Goal: Task Accomplishment & Management: Manage account settings

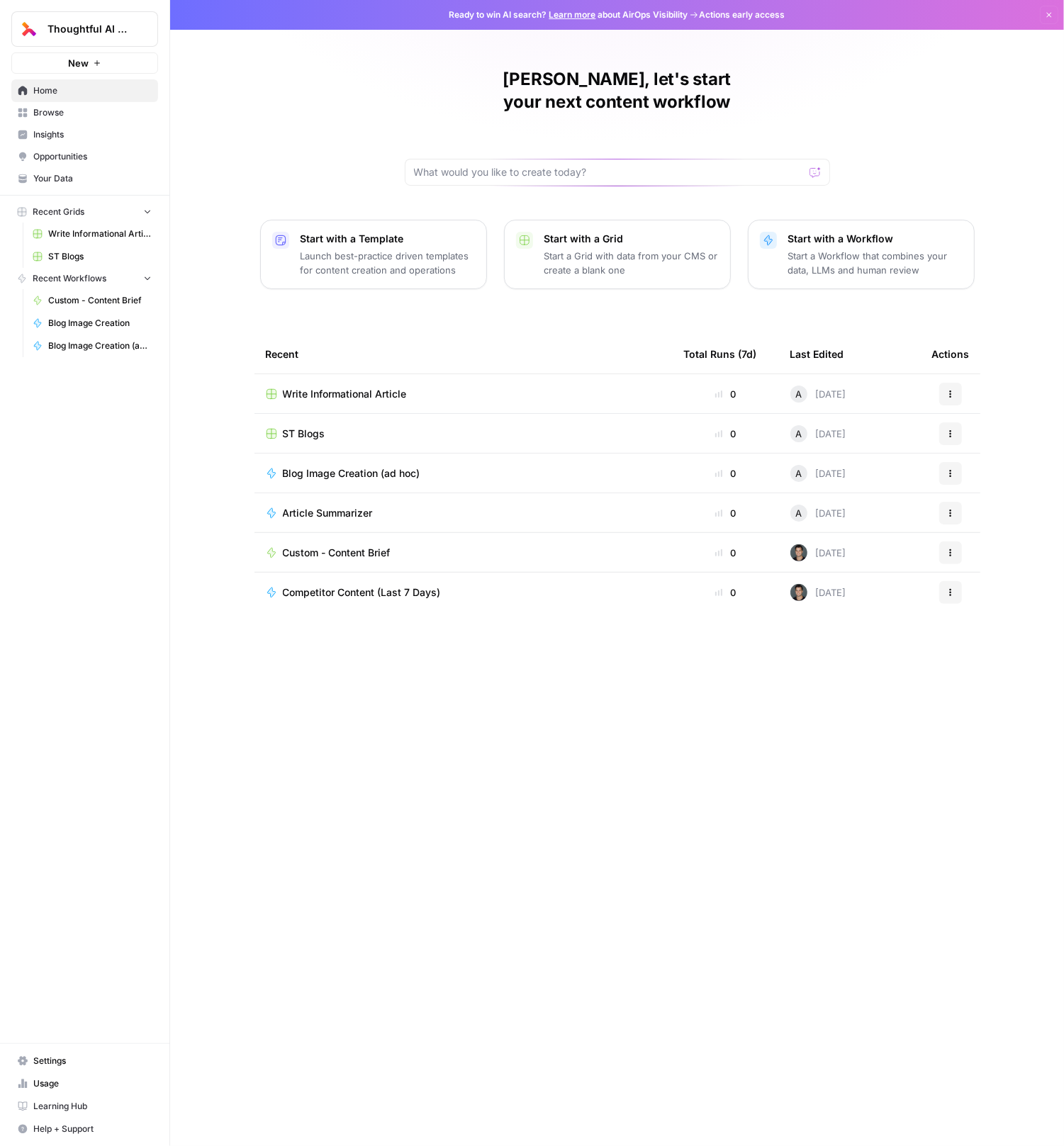
click at [50, 1088] on span "Usage" at bounding box center [92, 1083] width 118 height 13
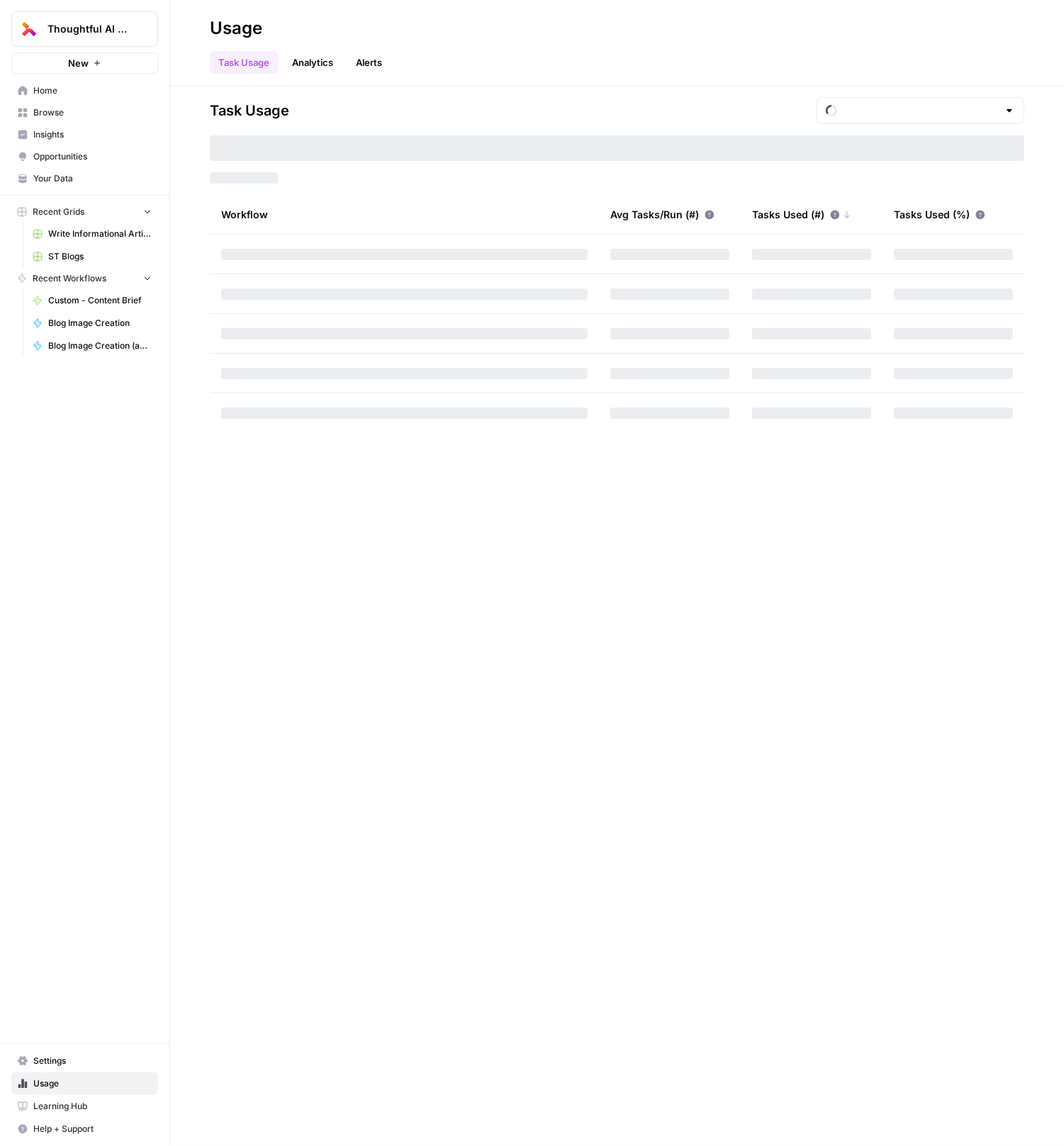
type input "September Tasks"
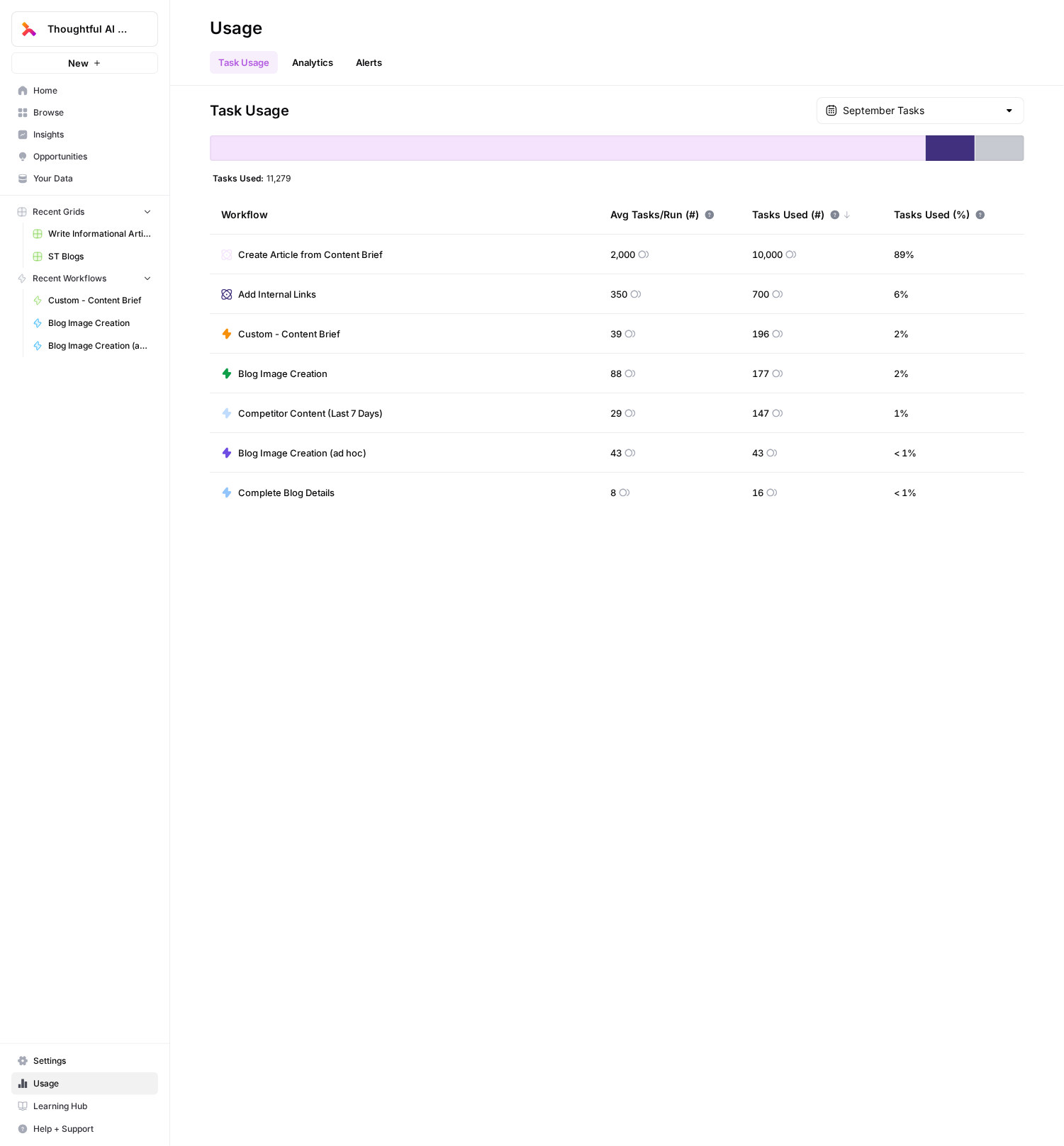
click at [49, 1056] on link "Settings" at bounding box center [85, 1061] width 147 height 23
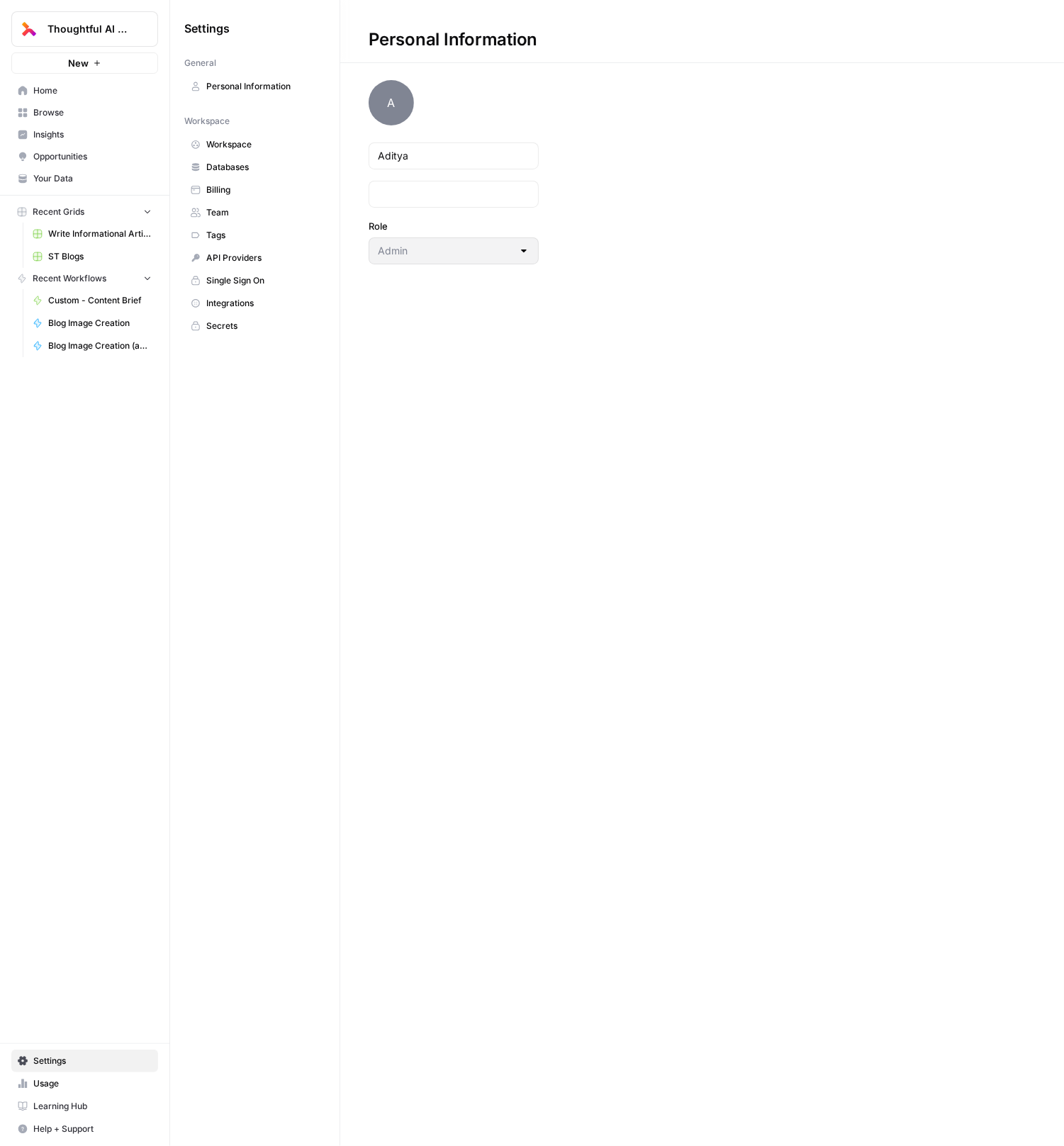
click at [77, 1123] on button "Help + Support" at bounding box center [85, 1129] width 147 height 23
click at [201, 1115] on button "Chat & Support" at bounding box center [230, 1125] width 124 height 23
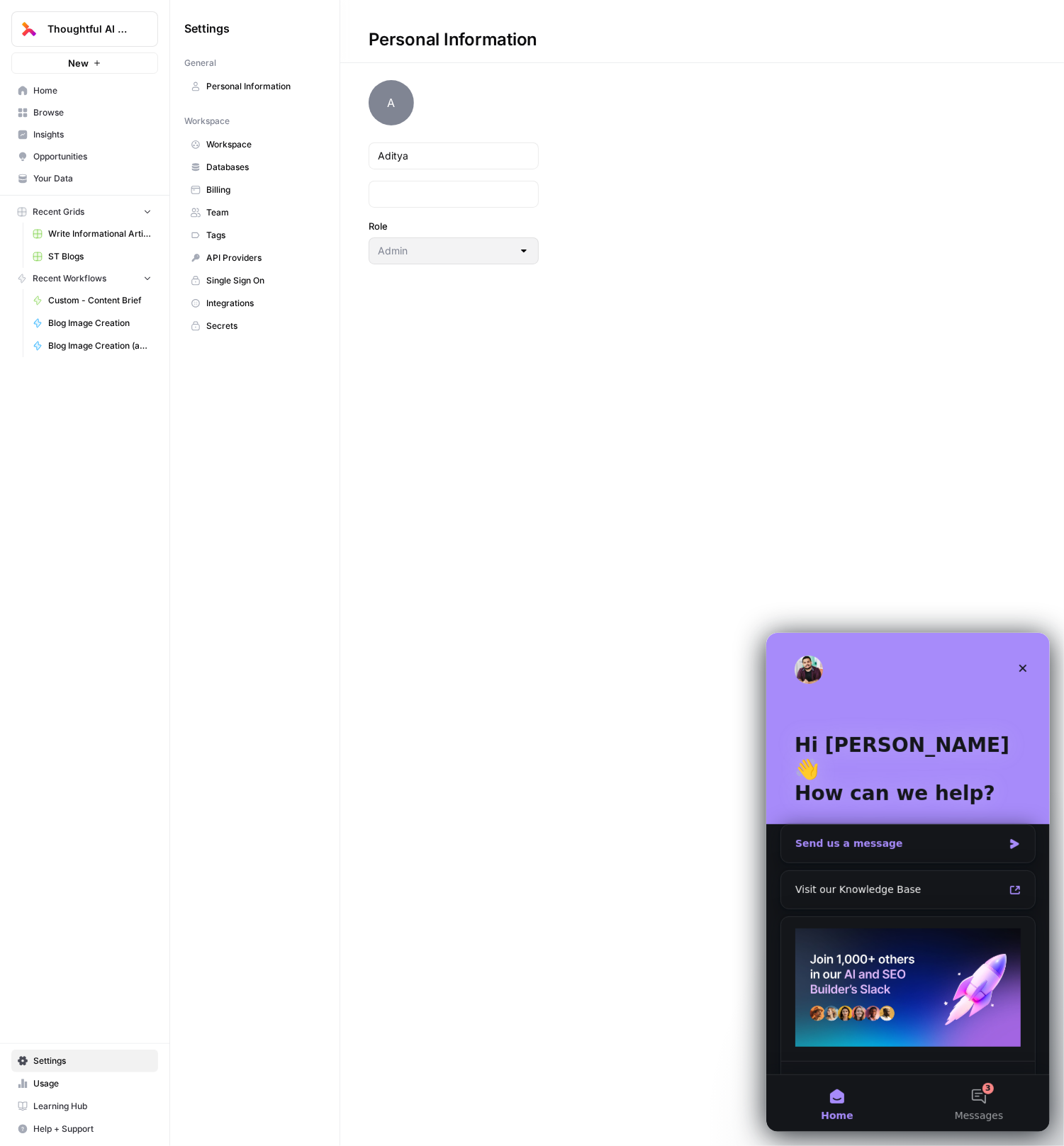
scroll to position [35, 0]
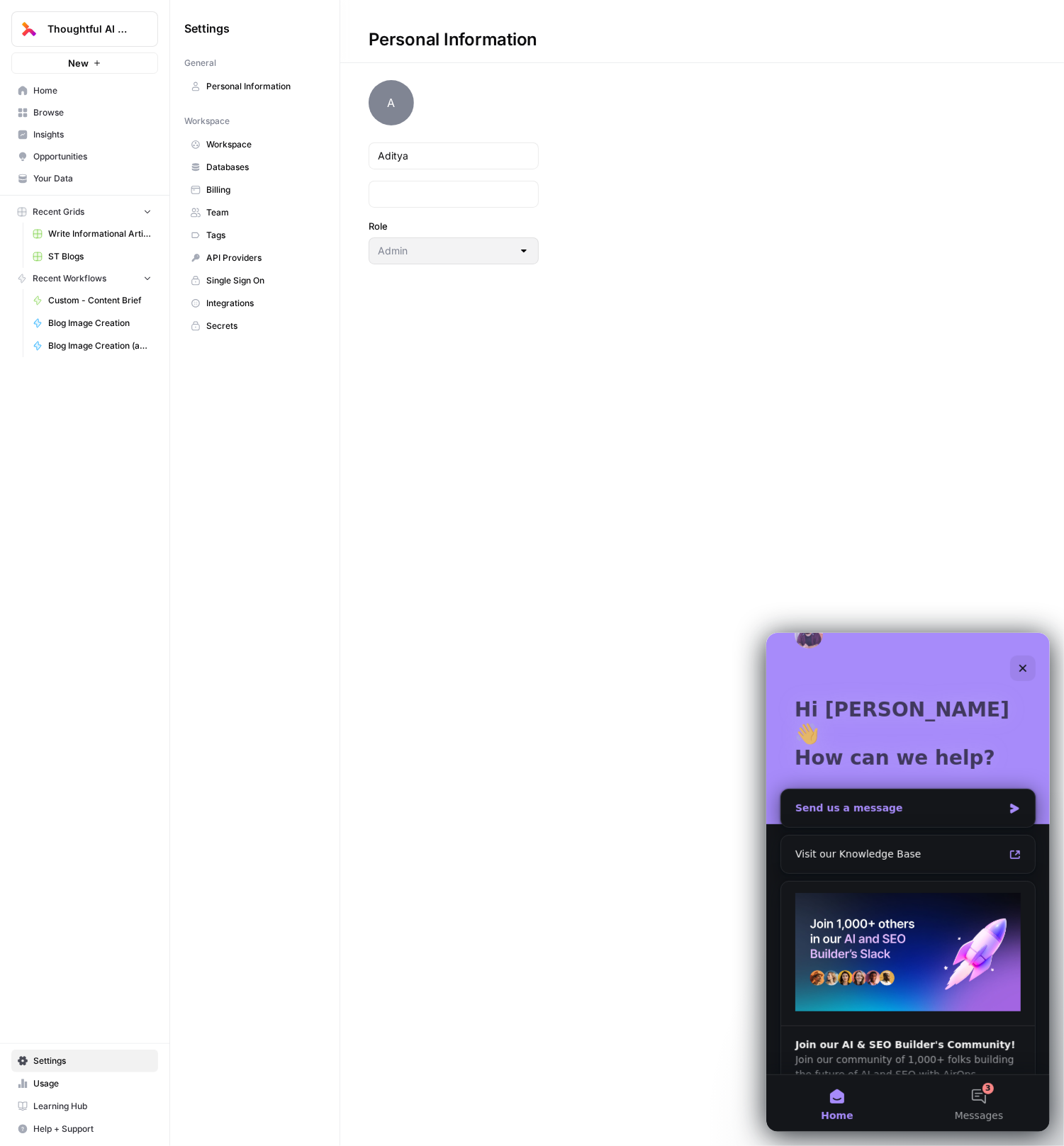
click at [920, 800] on div "Send us a message" at bounding box center [898, 807] width 208 height 15
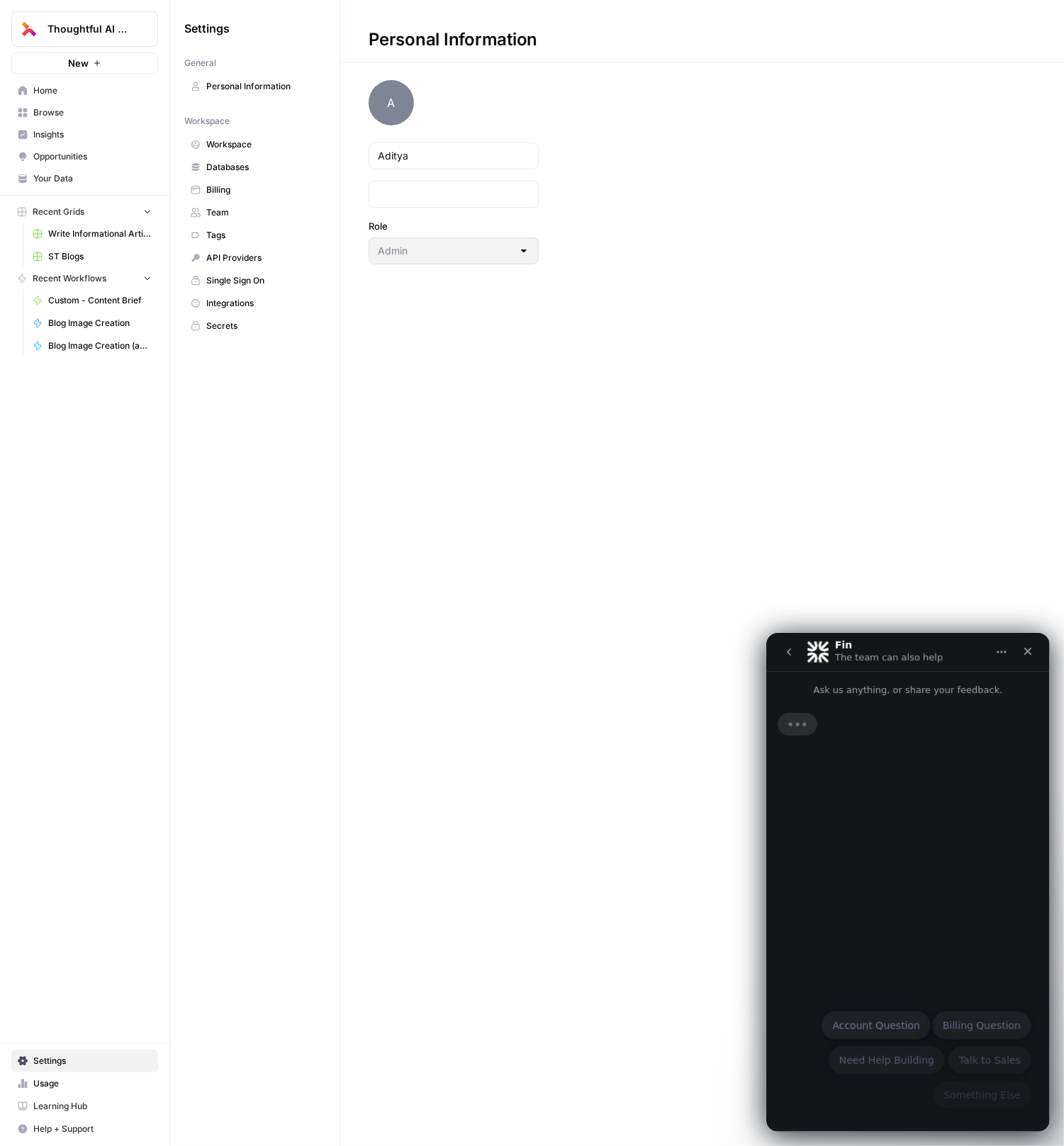
scroll to position [0, 0]
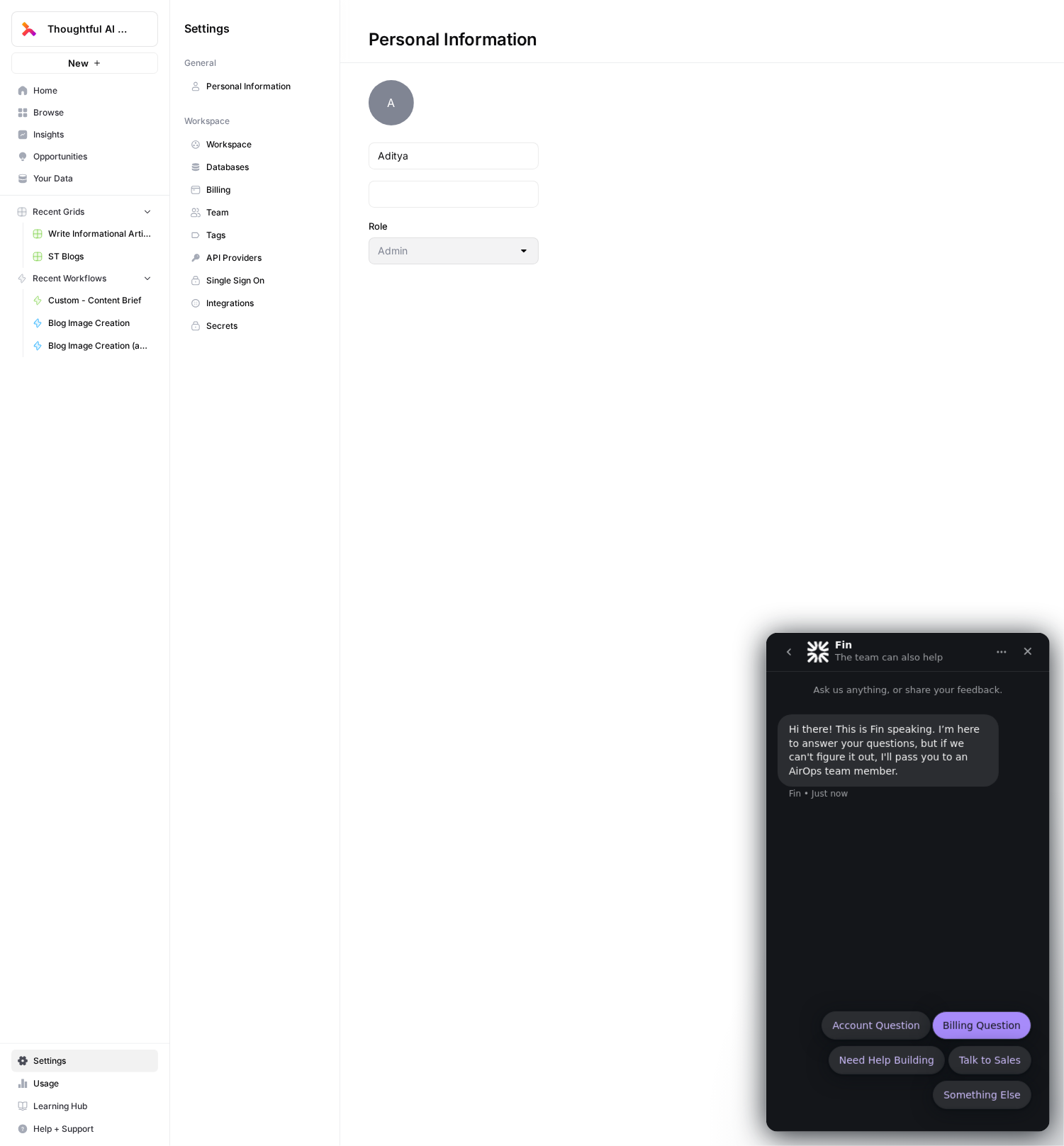
click at [977, 1026] on button "Billing Question" at bounding box center [981, 1025] width 99 height 28
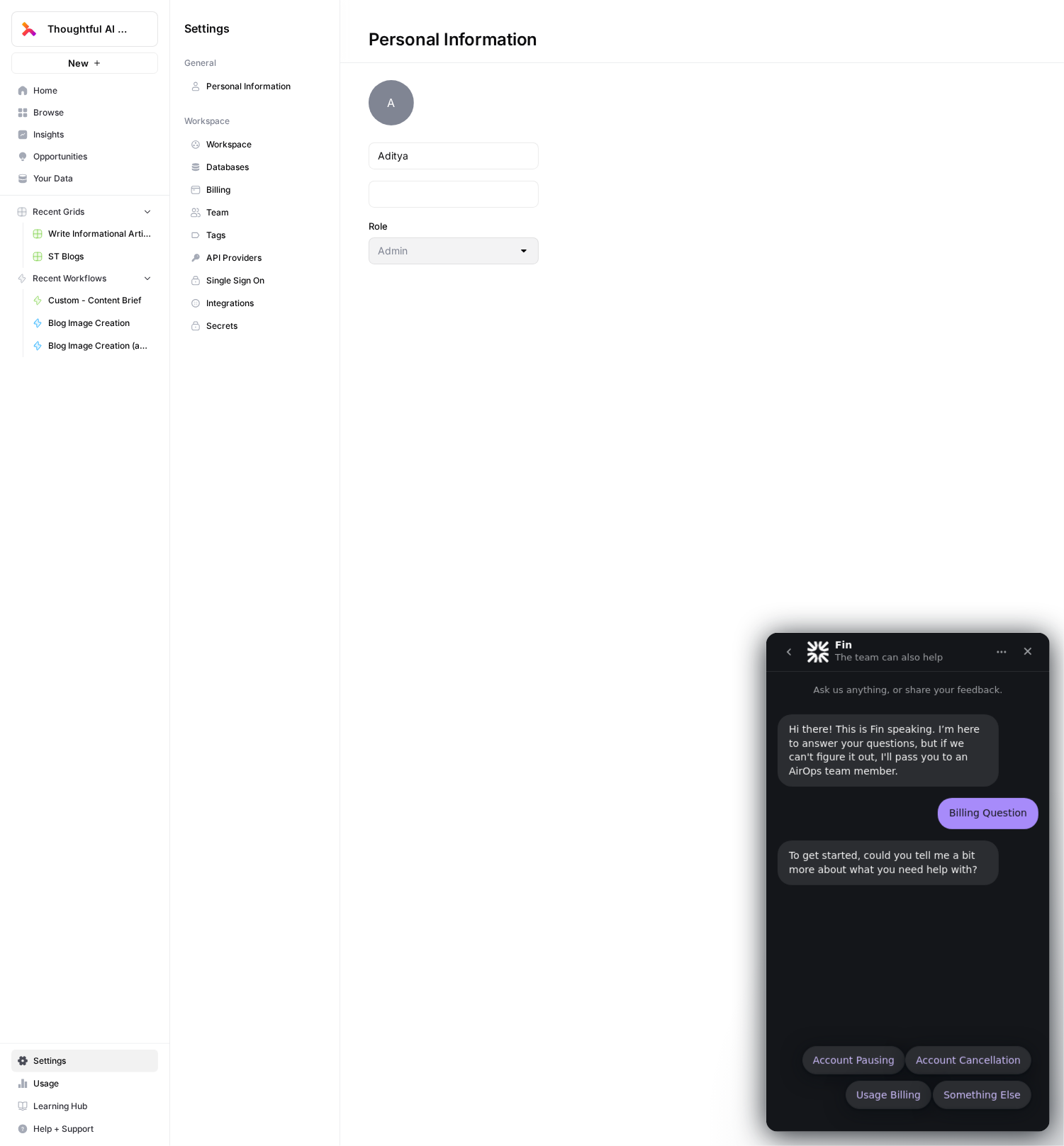
click at [895, 1112] on div "Something Else Account Pausing Account Cancellation Usage Billing Something Else" at bounding box center [907, 1080] width 247 height 69
click at [895, 1105] on button "Usage Billing" at bounding box center [888, 1094] width 85 height 28
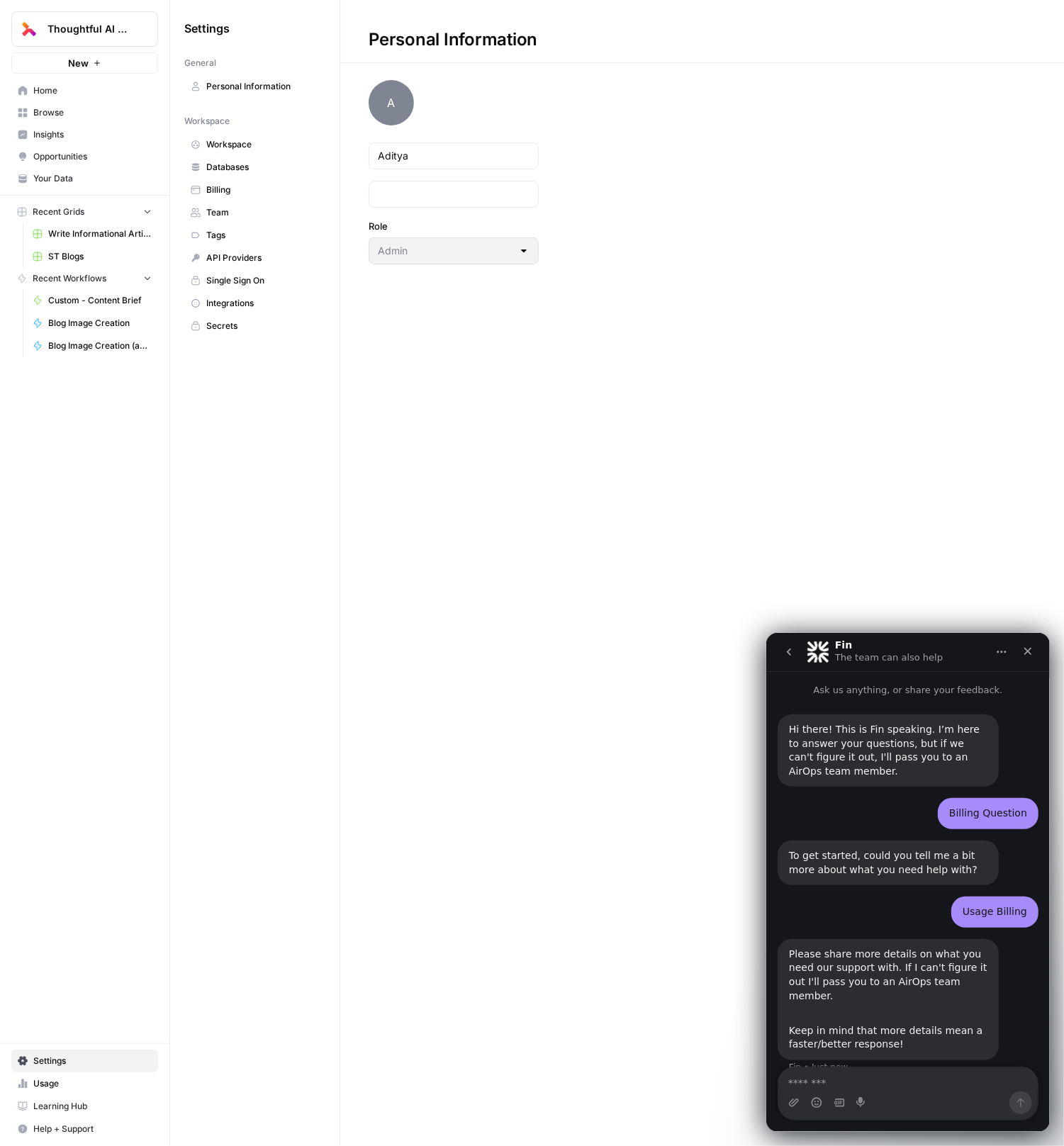
scroll to position [22, 0]
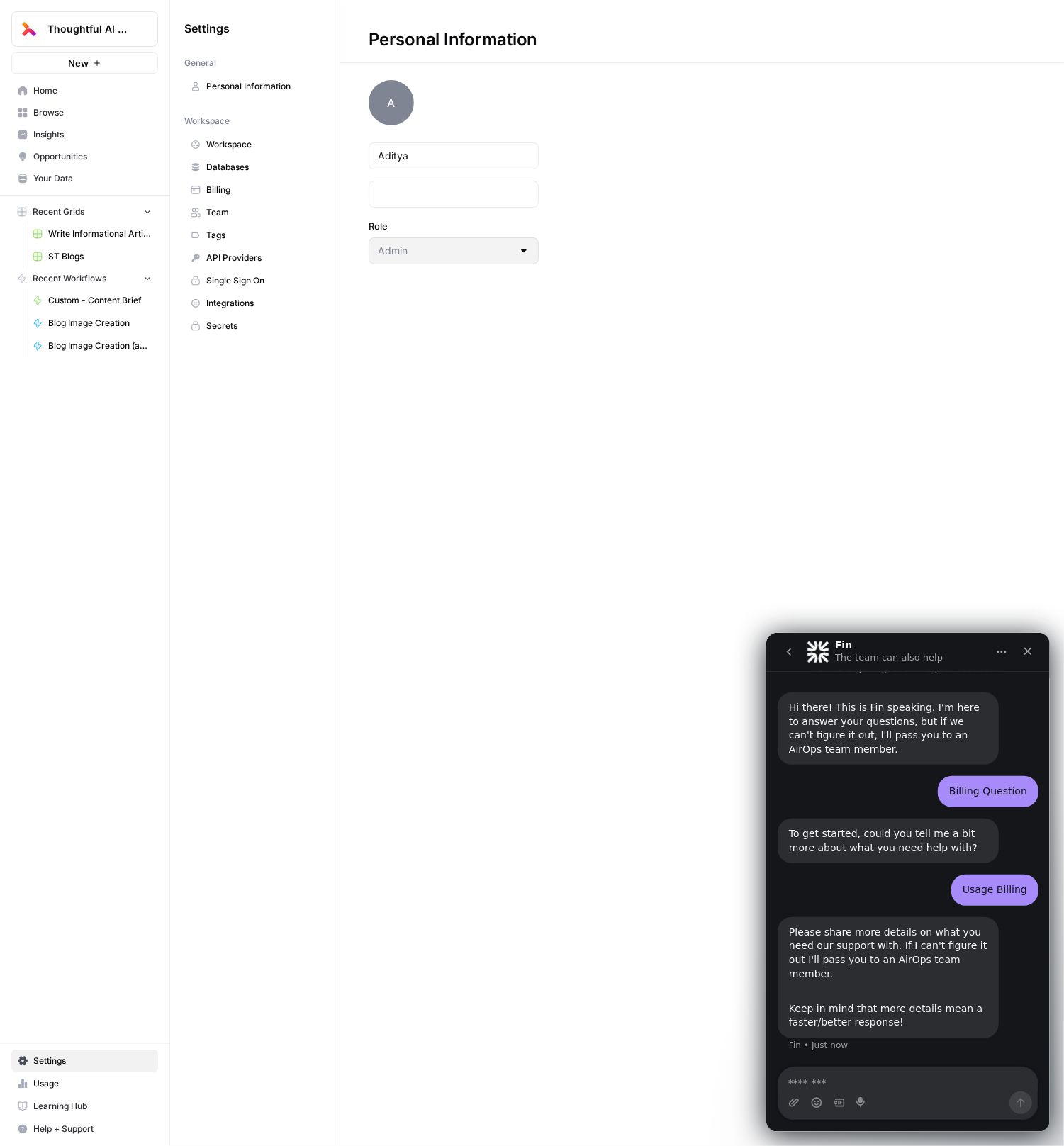
click at [50, 1086] on span "Usage" at bounding box center [92, 1083] width 118 height 13
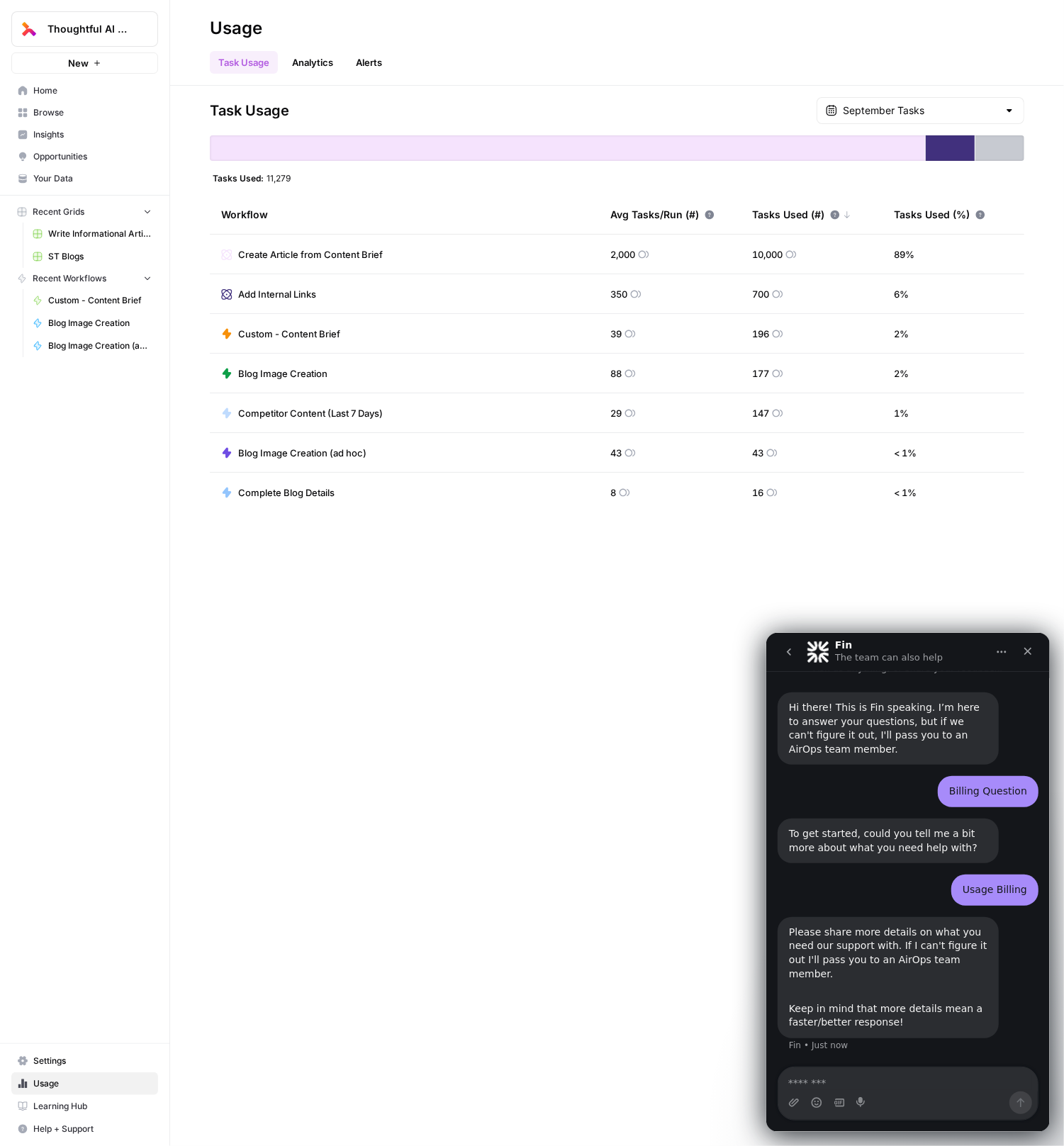
click at [47, 1063] on span "Settings" at bounding box center [92, 1061] width 118 height 13
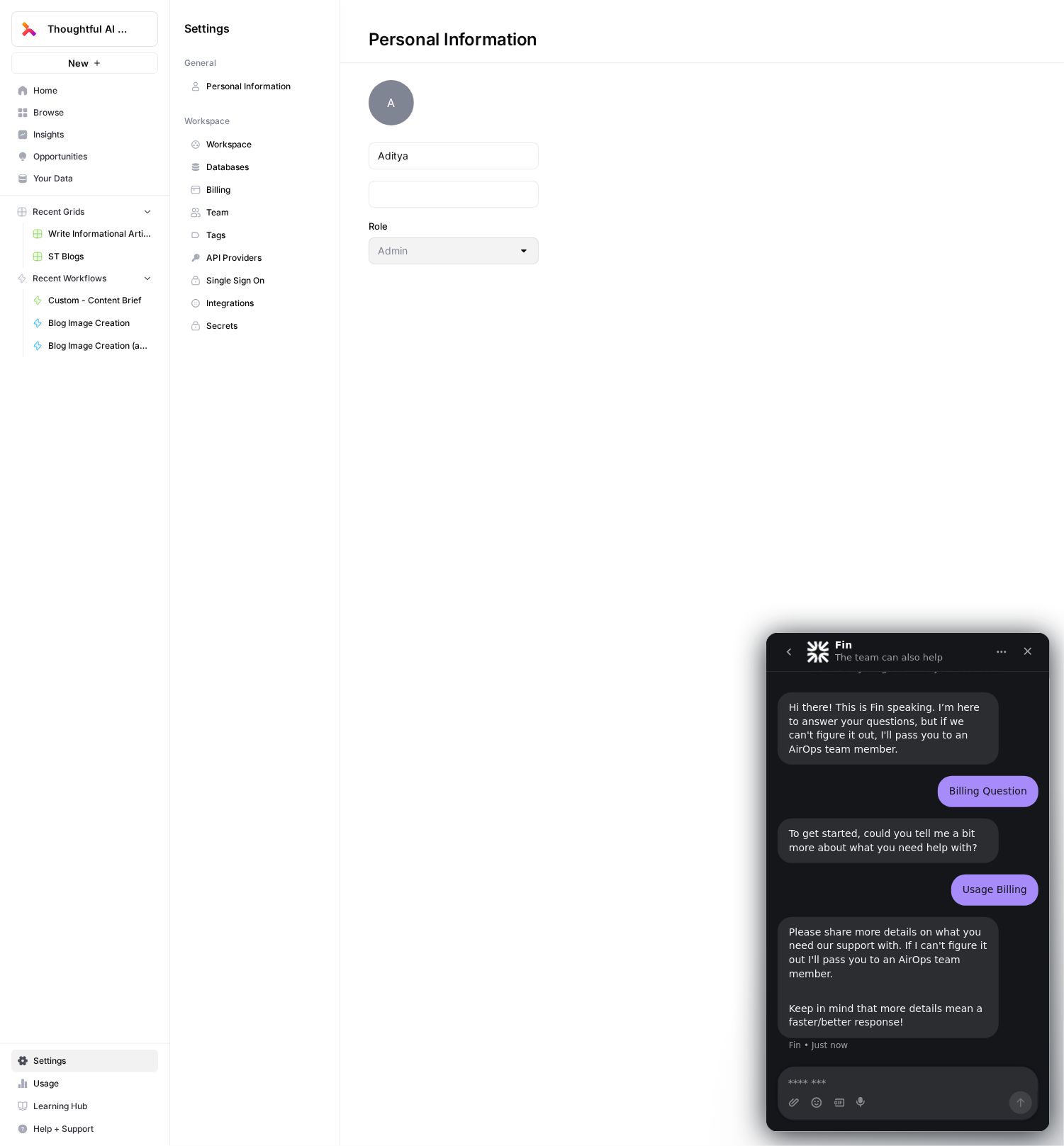
click at [45, 1077] on link "Usage" at bounding box center [85, 1084] width 147 height 23
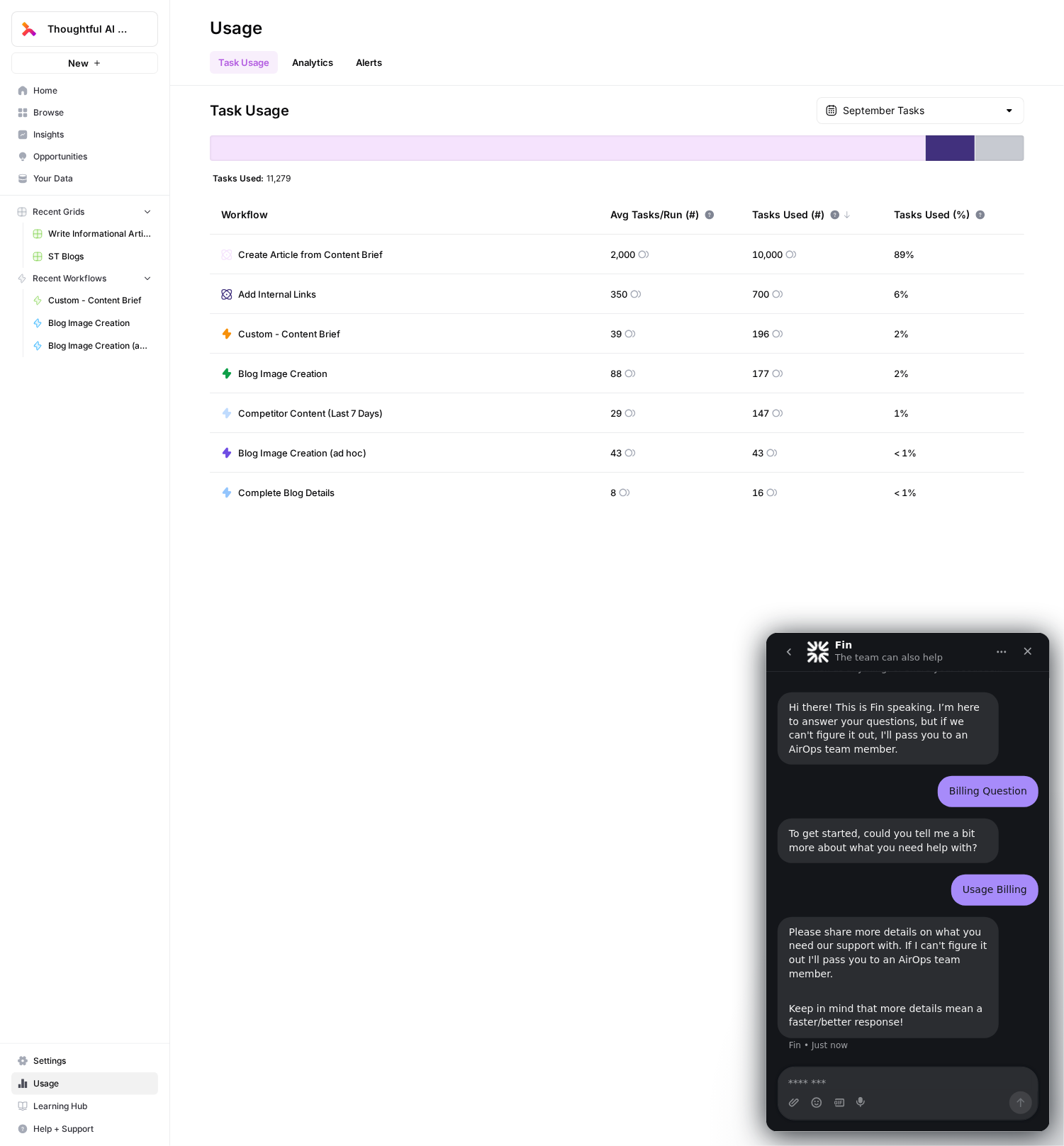
click at [321, 59] on link "Analytics" at bounding box center [312, 63] width 58 height 23
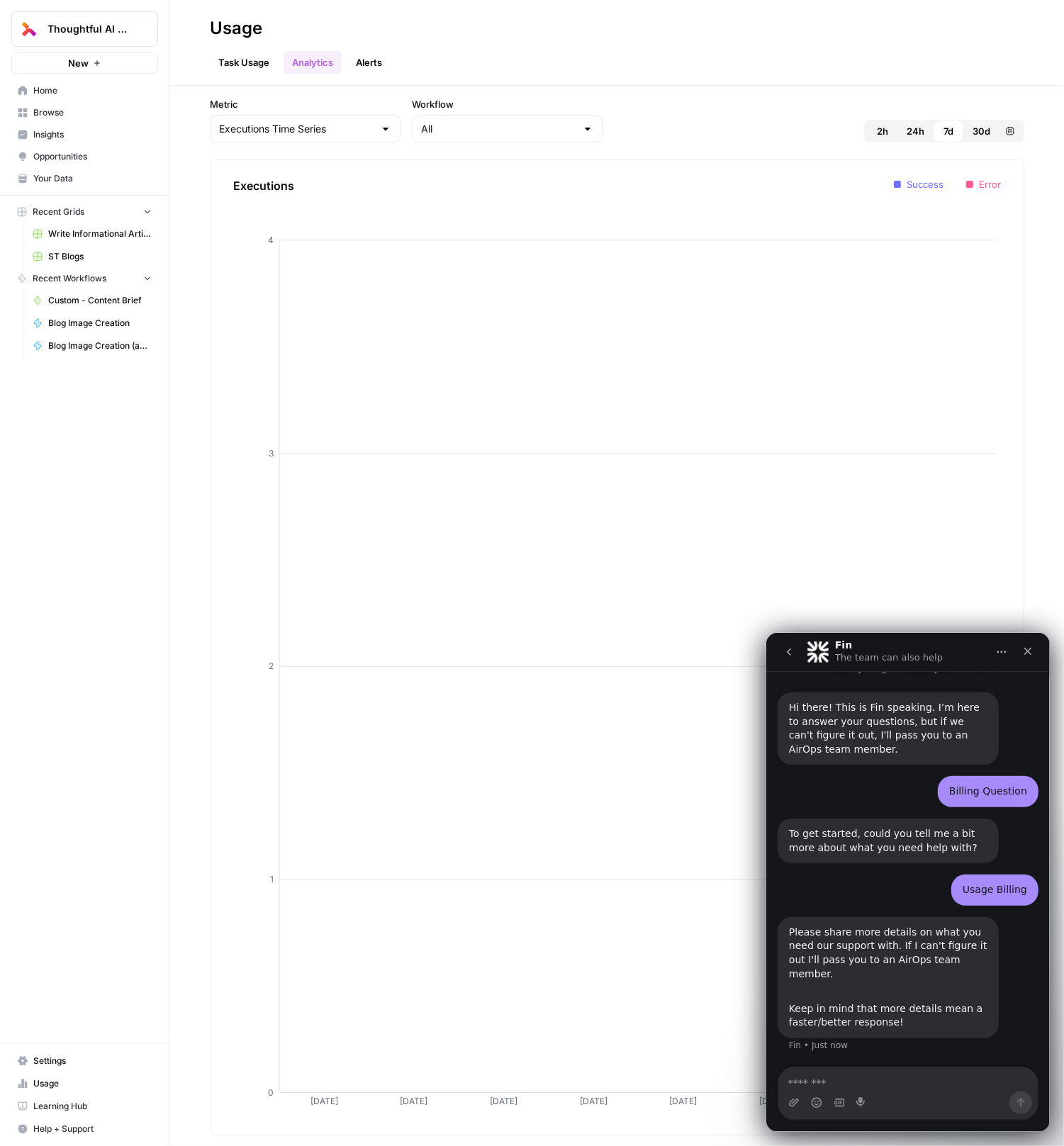
click at [228, 69] on link "Task Usage" at bounding box center [243, 63] width 68 height 23
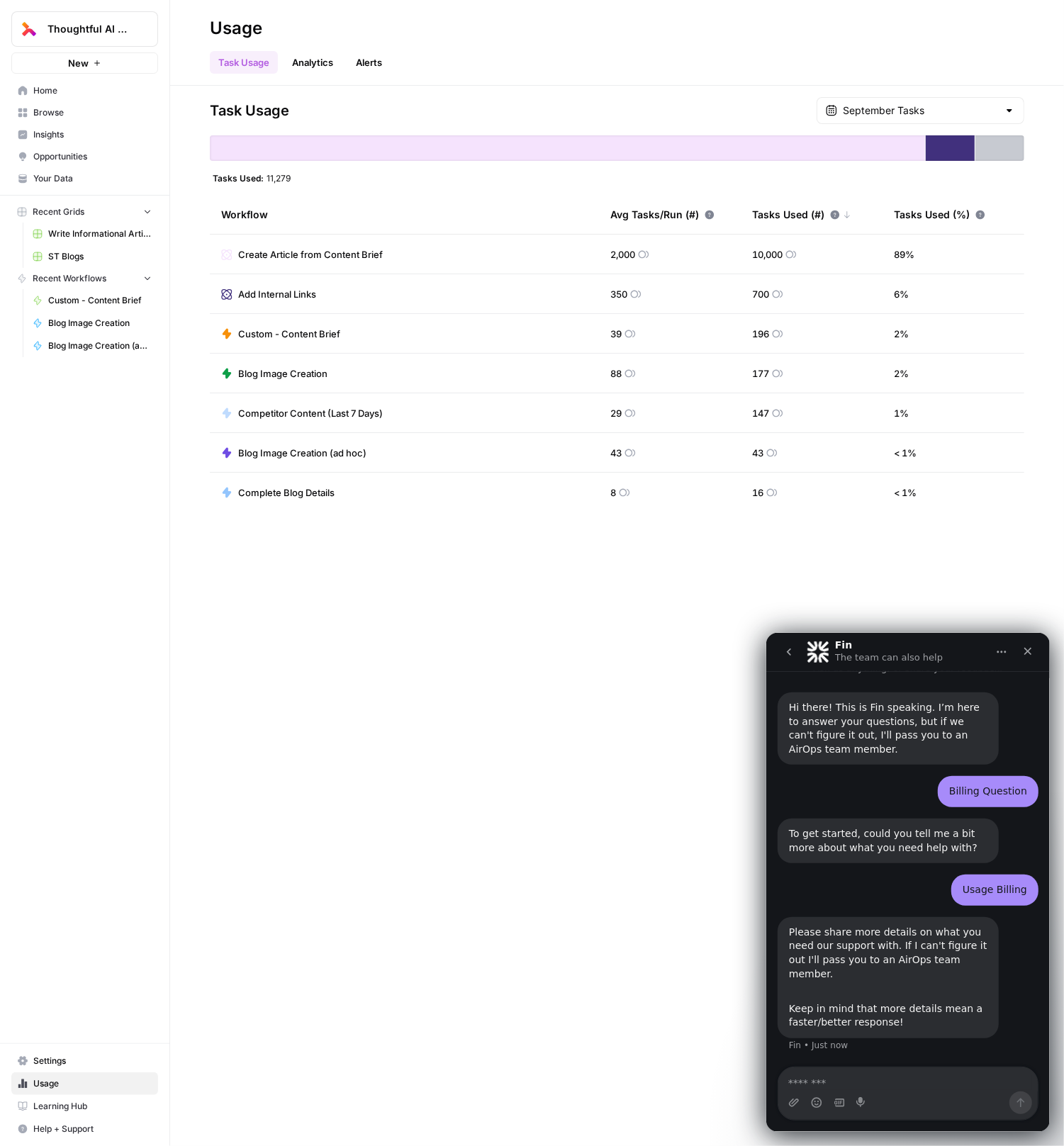
click at [56, 1056] on link "Settings" at bounding box center [85, 1061] width 147 height 23
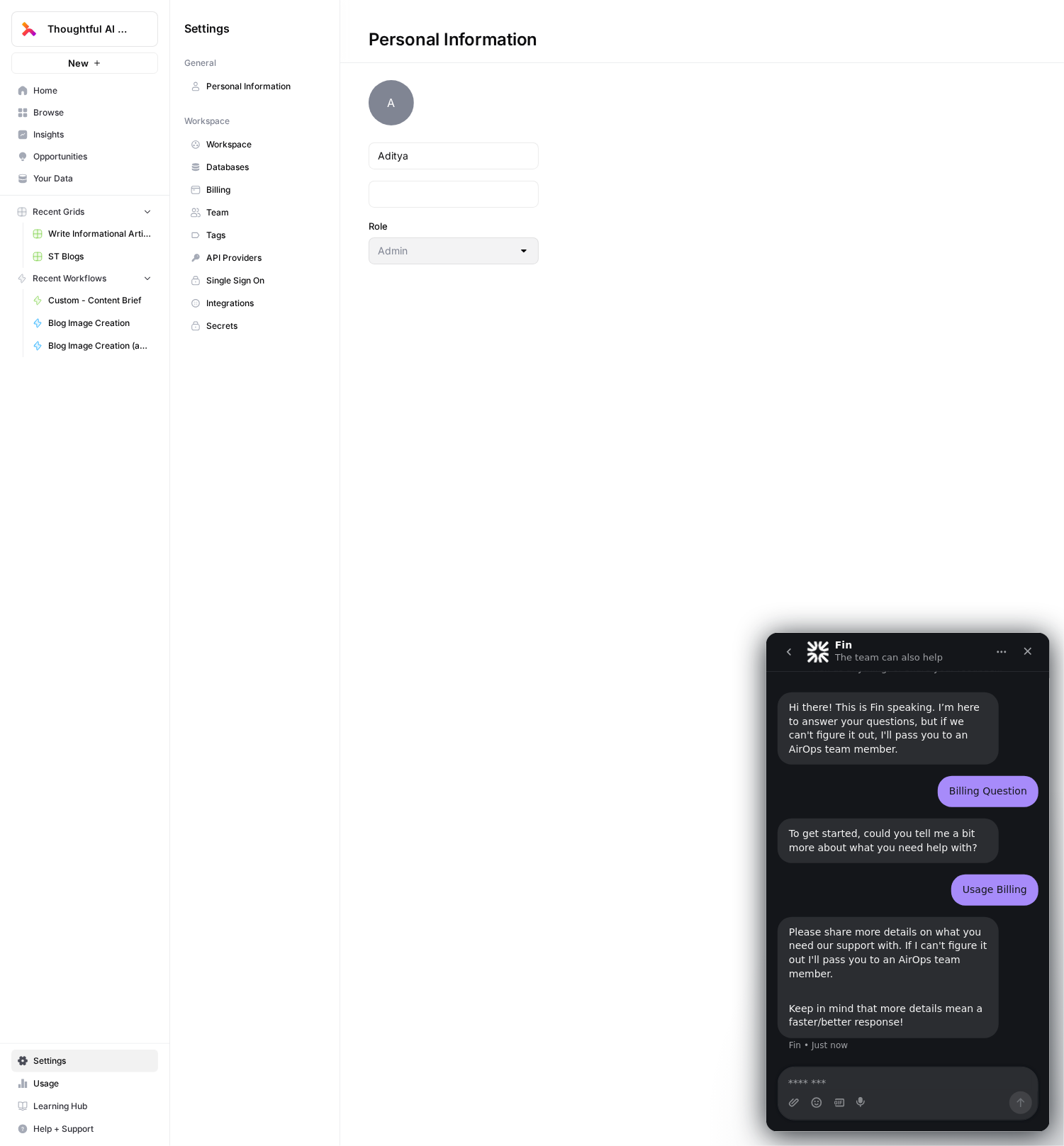
click at [257, 188] on span "Billing" at bounding box center [263, 189] width 113 height 13
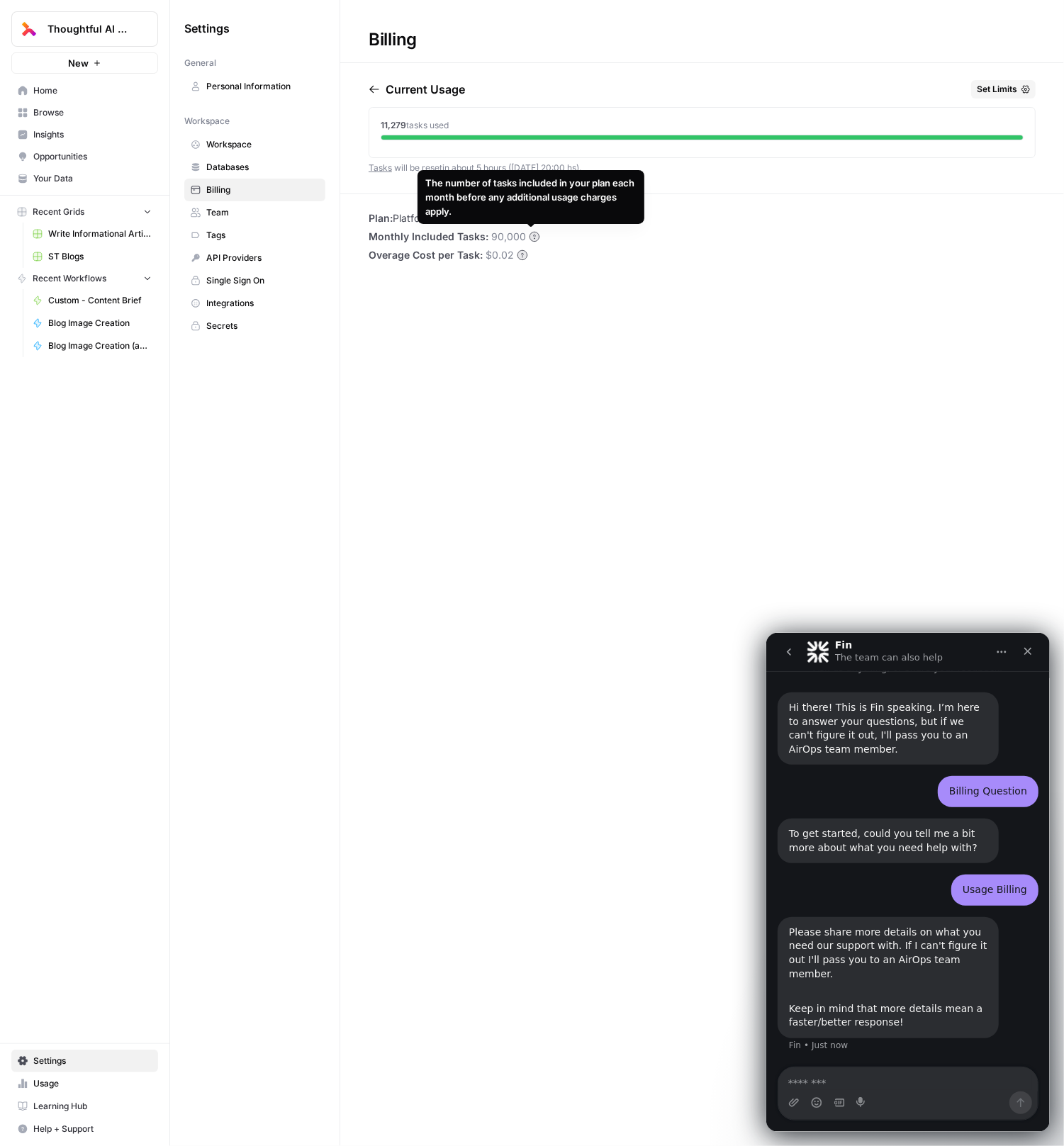
click at [1017, 89] on span "Set Limits" at bounding box center [997, 89] width 40 height 13
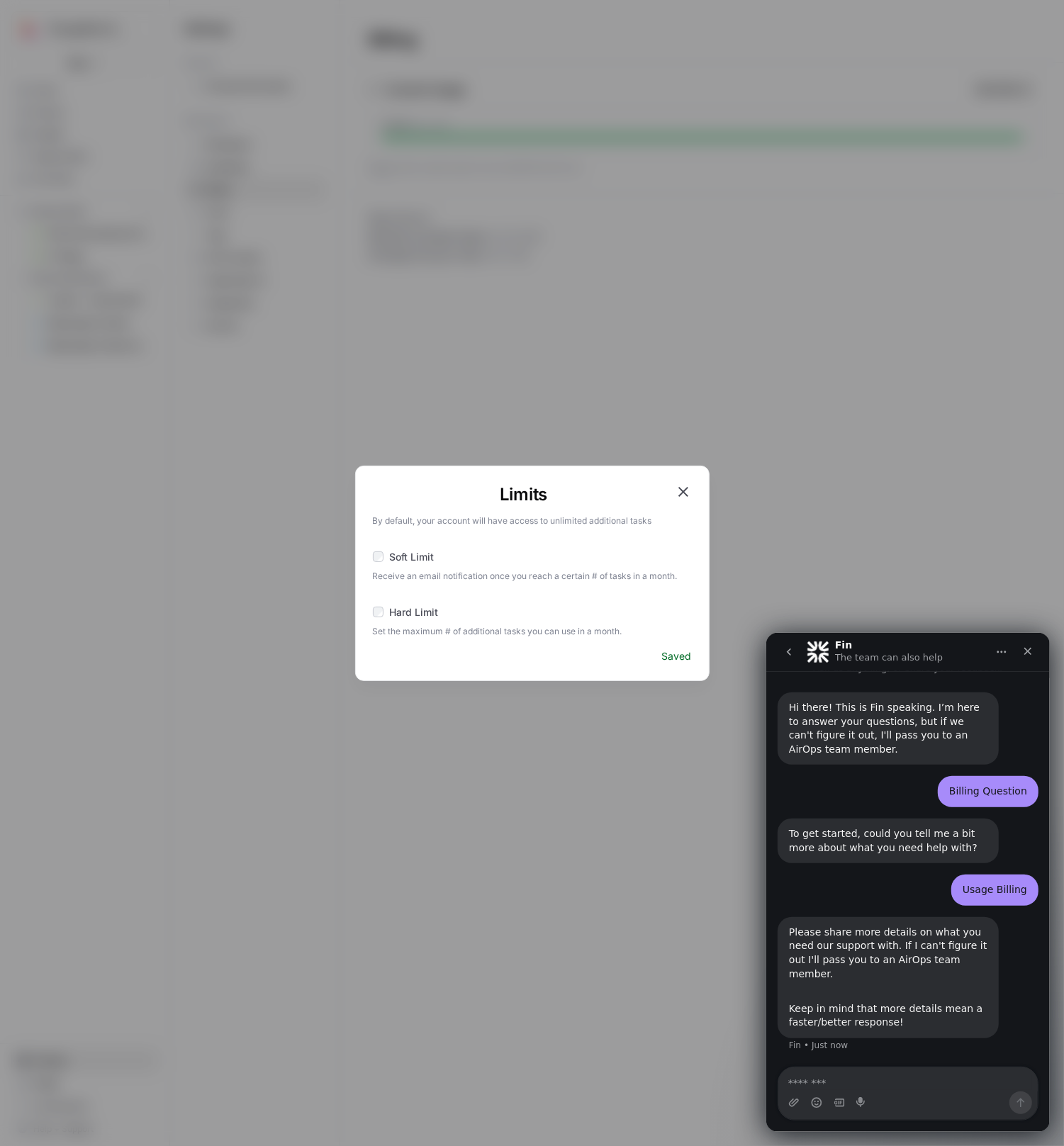
click at [689, 460] on div "Limits By default, your account will have access to unlimited additional tasks …" at bounding box center [532, 573] width 1064 height 1146
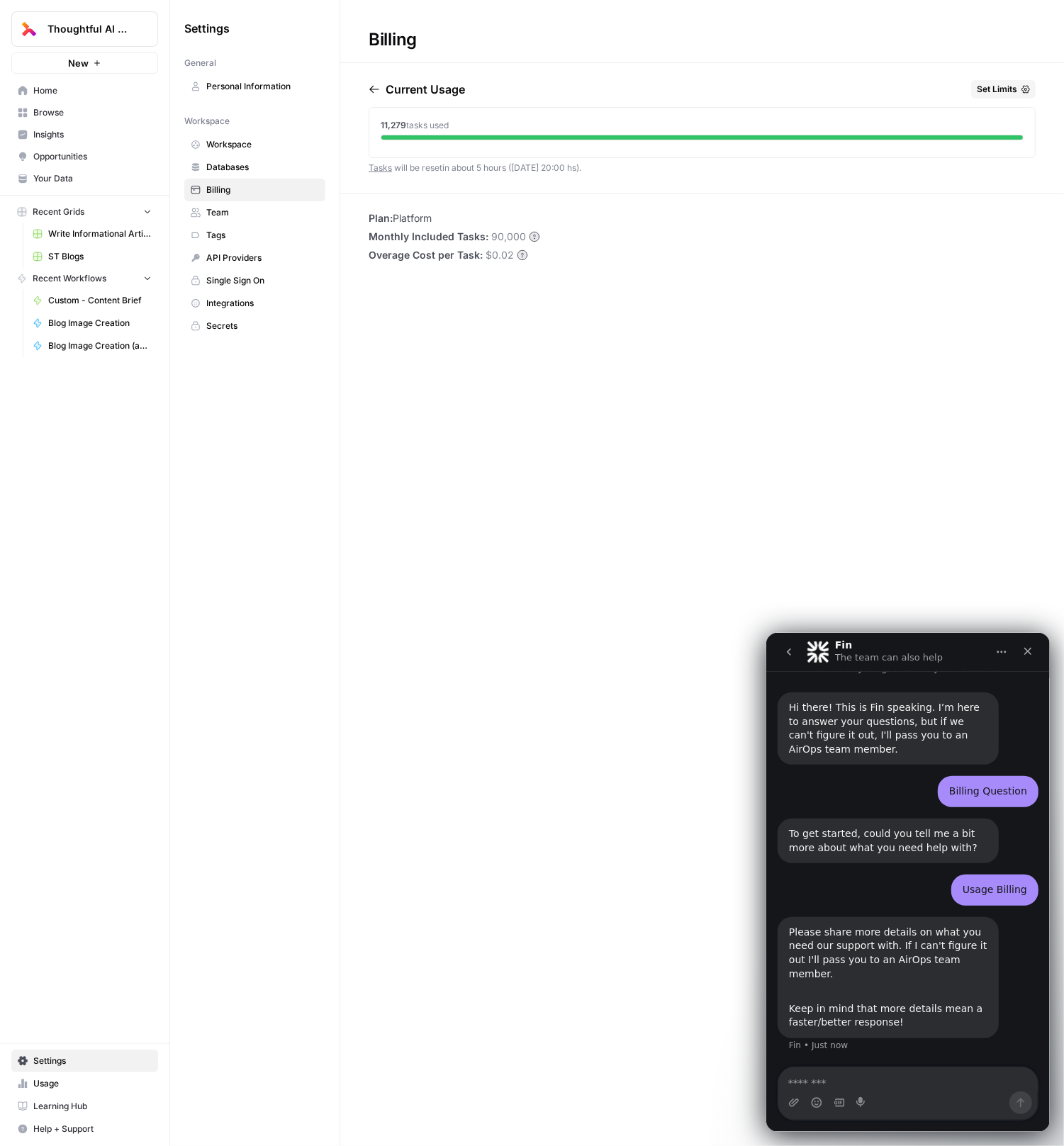
click at [688, 458] on div "Billing Current Usage Set Limits 11,279 tasks used Tasks will be reset in about…" at bounding box center [702, 573] width 724 height 1146
